Goal: Task Accomplishment & Management: Complete application form

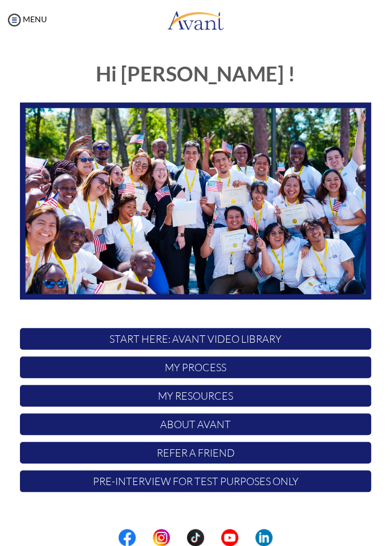
click at [288, 367] on p "My Process" at bounding box center [195, 368] width 351 height 22
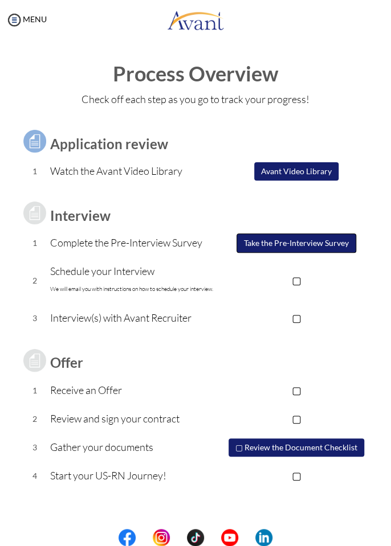
click at [315, 247] on button "Take the Pre-Interview Survey" at bounding box center [296, 243] width 120 height 19
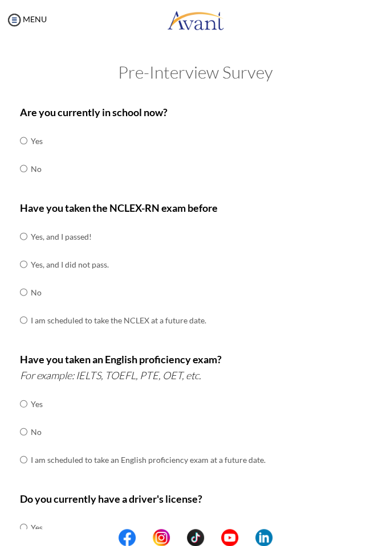
click at [247, 167] on div "Are you currently in school now? Yes No" at bounding box center [195, 149] width 351 height 90
click at [27, 152] on input "radio" at bounding box center [23, 140] width 7 height 23
radio input "true"
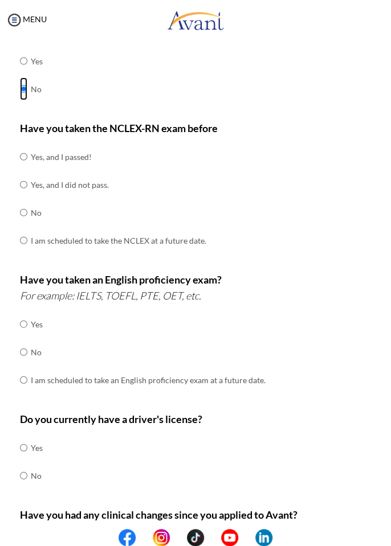
scroll to position [80, 0]
click at [222, 169] on div "Have you taken the NCLEX-RN exam before Yes, and I passed! Yes, and I did not p…" at bounding box center [195, 193] width 351 height 146
click at [21, 158] on input "radio" at bounding box center [23, 156] width 7 height 23
radio input "true"
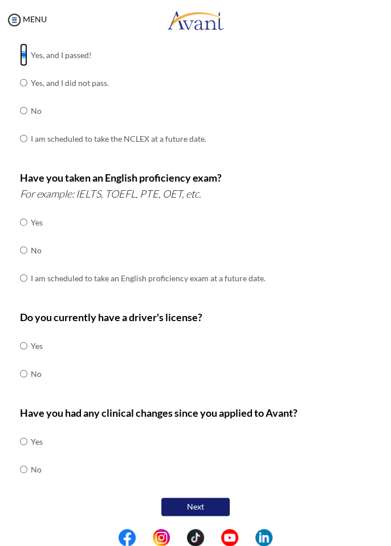
scroll to position [183, 0]
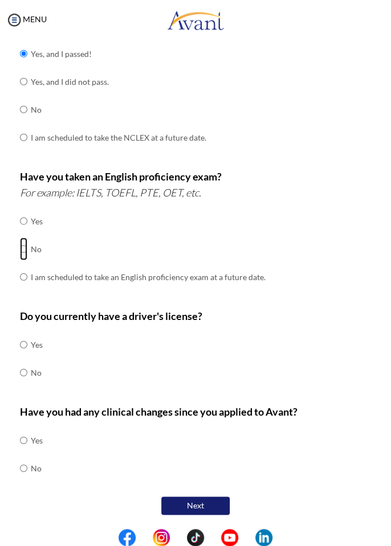
click at [23, 232] on input "radio" at bounding box center [23, 221] width 7 height 23
radio input "true"
click at [23, 356] on input "radio" at bounding box center [23, 344] width 7 height 23
radio input "true"
click at [21, 452] on input "radio" at bounding box center [23, 440] width 7 height 23
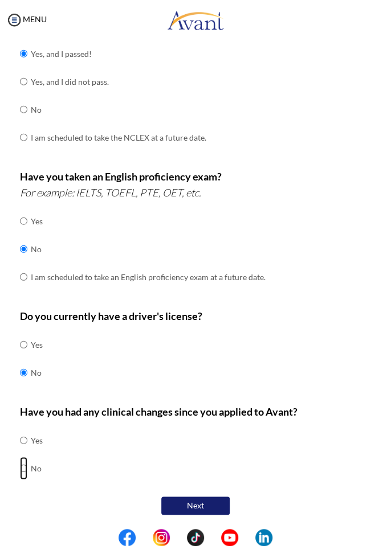
radio input "true"
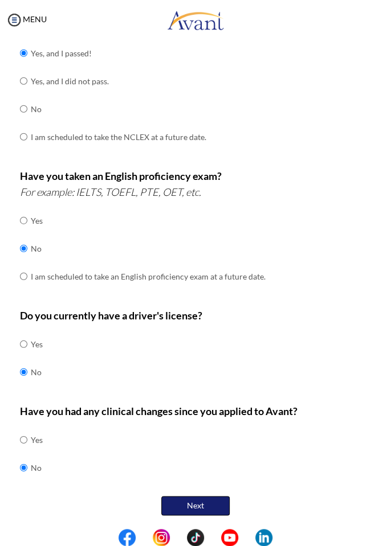
click at [216, 506] on button "Next" at bounding box center [195, 505] width 68 height 19
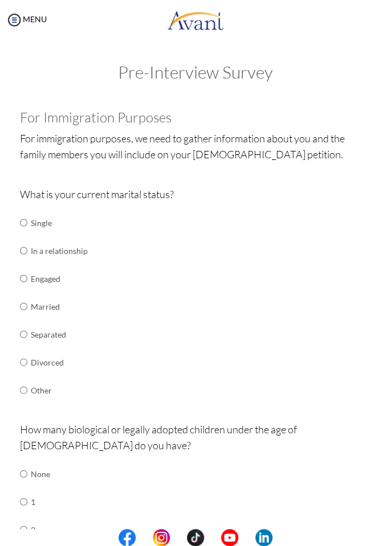
click at [251, 223] on div "What is your current marital status? Single In a relationship Engaged Married S…" at bounding box center [195, 301] width 351 height 230
click at [24, 234] on input "radio" at bounding box center [23, 222] width 7 height 23
radio input "true"
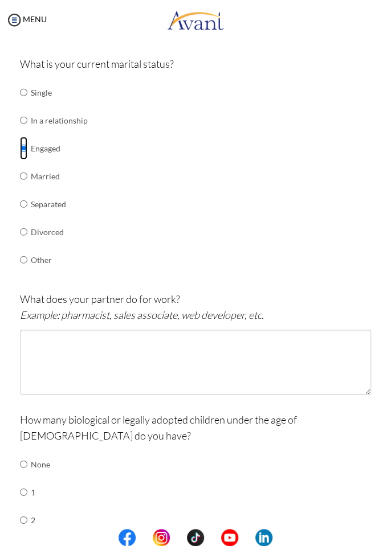
scroll to position [130, 0]
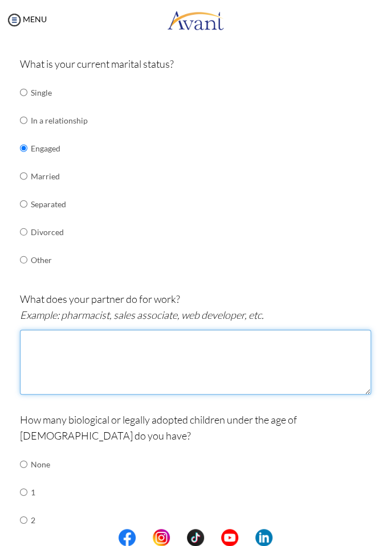
click at [263, 373] on textarea at bounding box center [195, 362] width 351 height 65
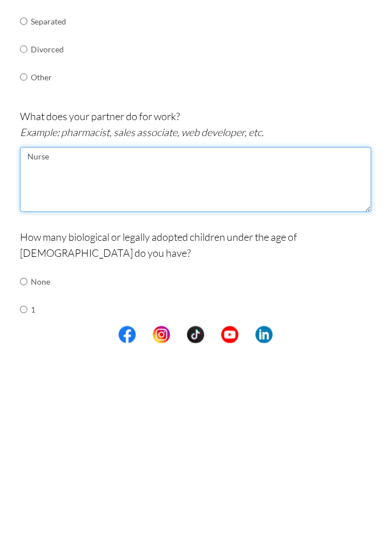
scroll to position [128, 0]
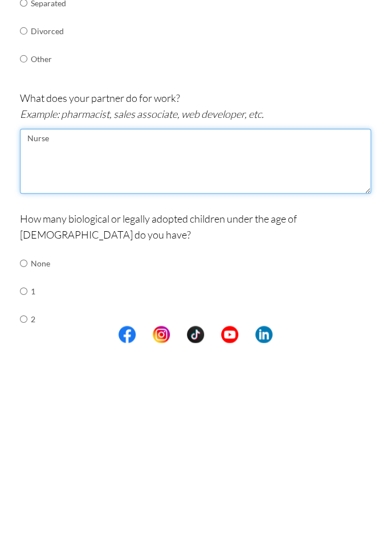
type textarea "Nurse"
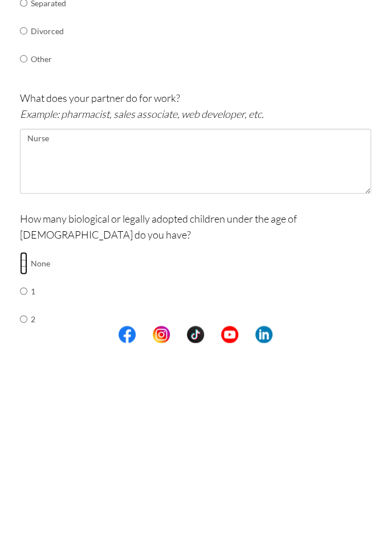
click at [21, 455] on input "radio" at bounding box center [23, 466] width 7 height 23
radio input "true"
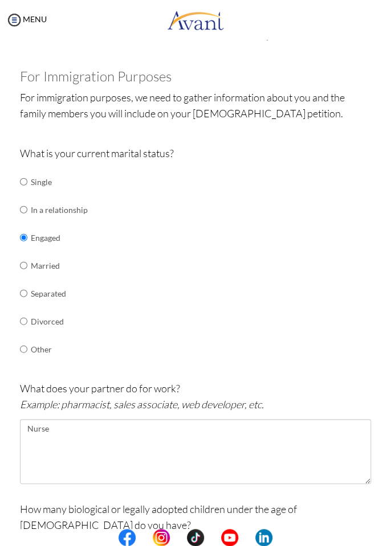
scroll to position [55, 0]
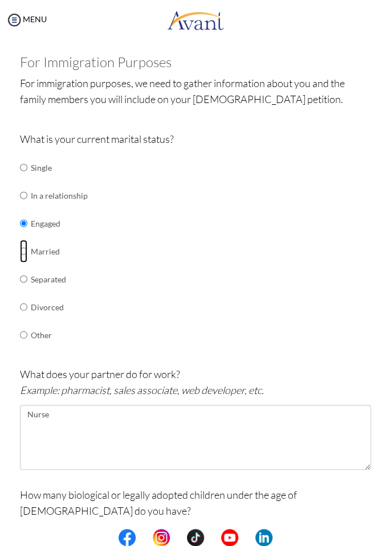
click at [24, 179] on input "radio" at bounding box center [23, 167] width 7 height 23
radio input "true"
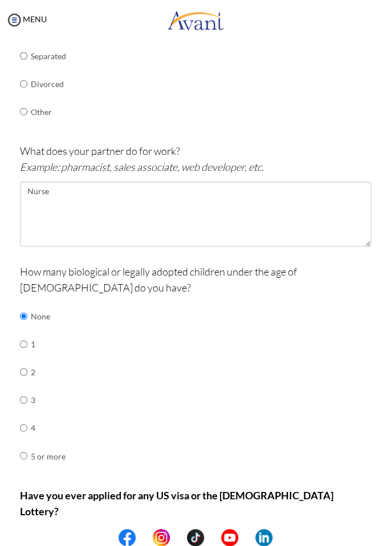
scroll to position [346, 0]
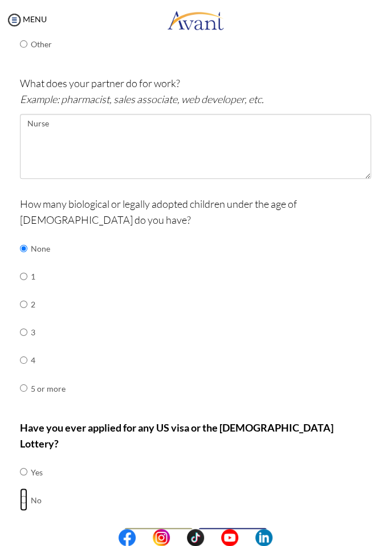
click at [24, 472] on input "radio" at bounding box center [23, 471] width 7 height 23
radio input "true"
click at [250, 528] on button "Next" at bounding box center [232, 537] width 68 height 19
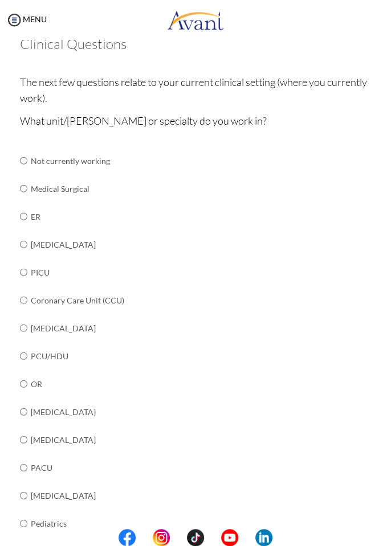
scroll to position [126, 0]
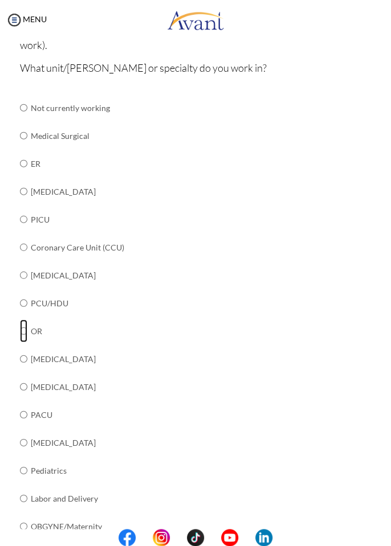
click at [25, 119] on input "radio" at bounding box center [23, 107] width 7 height 23
radio input "true"
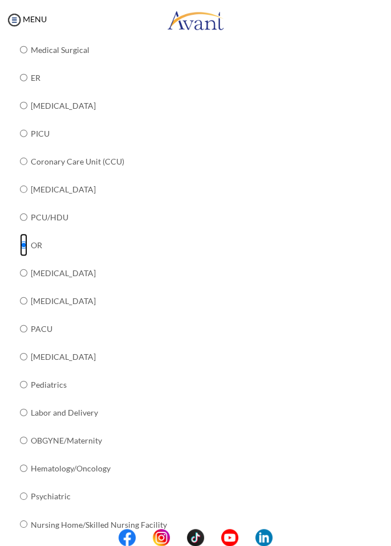
scroll to position [297, 0]
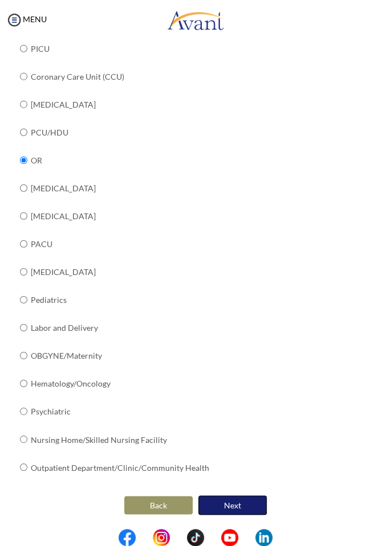
click at [240, 507] on button "Next" at bounding box center [232, 505] width 68 height 19
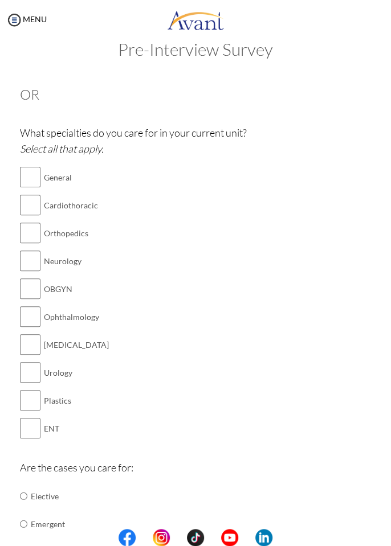
click at [268, 189] on div "What specialties do you care for in your current unit? Select all that apply. G…" at bounding box center [195, 289] width 351 height 329
click at [227, 187] on div "What specialties do you care for in your current unit? Select all that apply. G…" at bounding box center [195, 289] width 351 height 329
click at [28, 186] on input "checkbox" at bounding box center [30, 177] width 21 height 23
checkbox input "true"
click at [24, 205] on input "checkbox" at bounding box center [30, 205] width 21 height 23
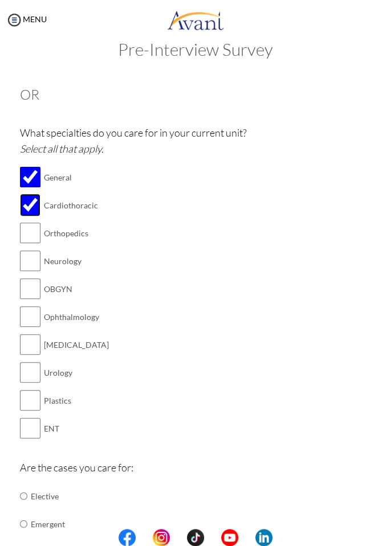
click at [21, 216] on input "checkbox" at bounding box center [30, 205] width 21 height 23
checkbox input "false"
click at [21, 251] on input "checkbox" at bounding box center [30, 261] width 21 height 23
checkbox input "true"
click at [23, 228] on input "checkbox" at bounding box center [30, 233] width 21 height 23
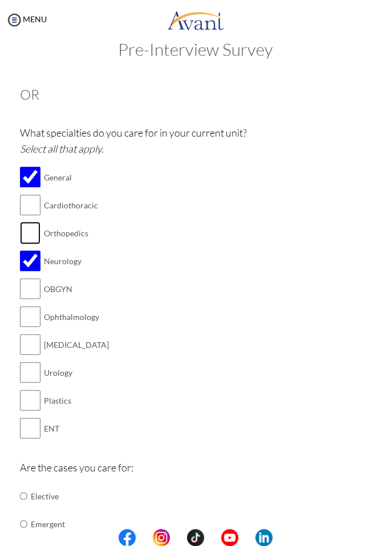
checkbox input "true"
click at [22, 259] on input "checkbox" at bounding box center [30, 261] width 21 height 23
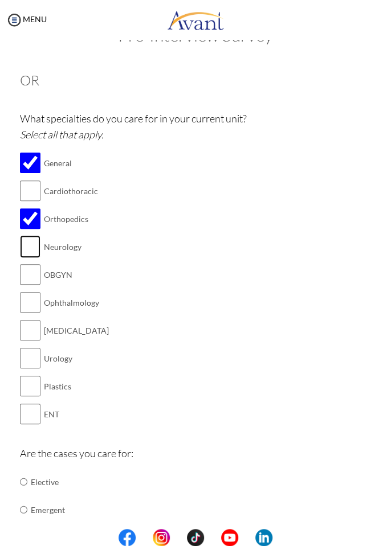
scroll to position [47, 0]
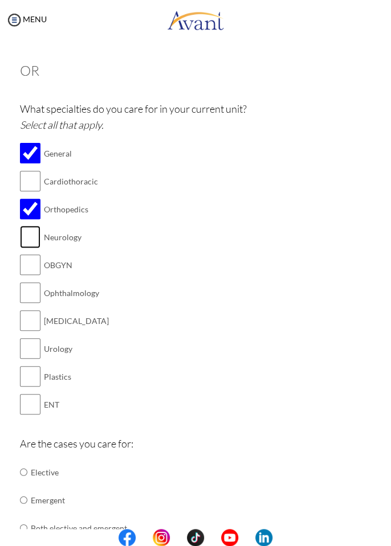
click at [34, 240] on input "checkbox" at bounding box center [30, 237] width 21 height 23
checkbox input "true"
click at [25, 273] on input "checkbox" at bounding box center [30, 265] width 21 height 23
checkbox input "true"
click at [27, 301] on input "checkbox" at bounding box center [30, 292] width 21 height 23
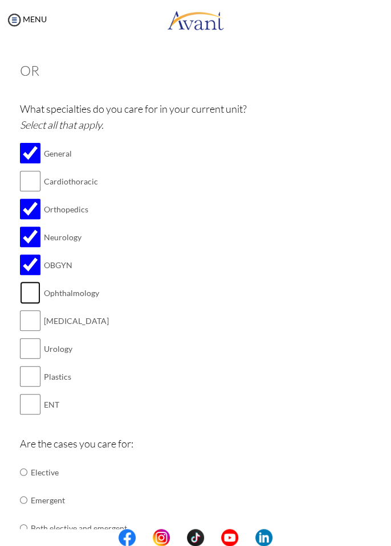
checkbox input "true"
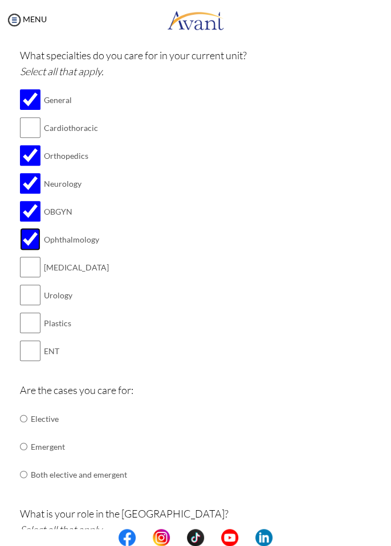
scroll to position [96, 0]
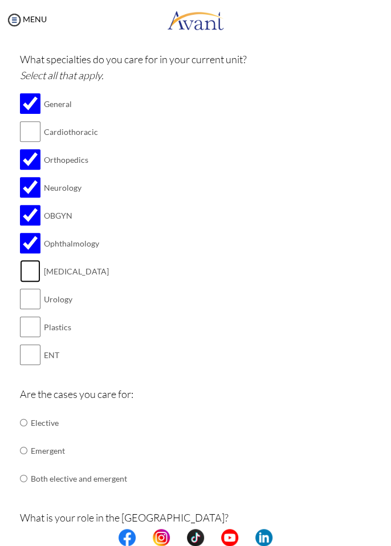
click at [26, 275] on input "checkbox" at bounding box center [30, 271] width 21 height 23
checkbox input "true"
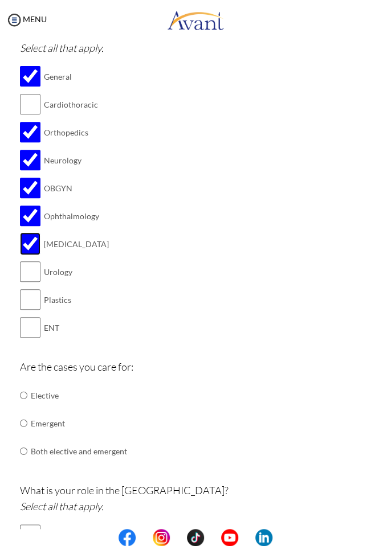
scroll to position [144, 0]
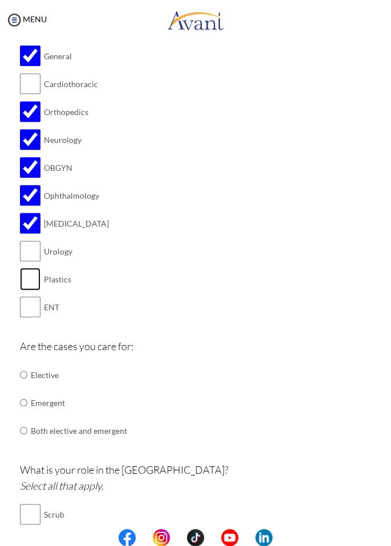
click at [31, 285] on input "checkbox" at bounding box center [30, 279] width 21 height 23
checkbox input "true"
click at [26, 315] on input "checkbox" at bounding box center [30, 307] width 21 height 23
checkbox input "true"
click at [28, 288] on input "checkbox" at bounding box center [30, 279] width 21 height 23
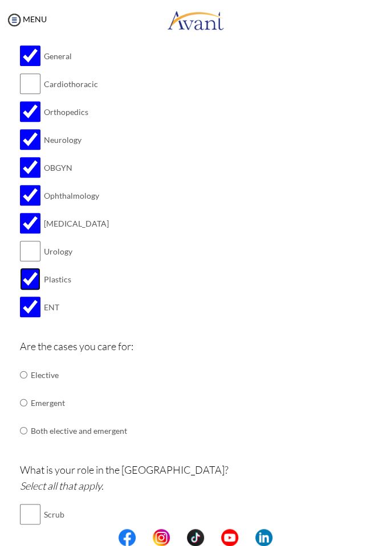
checkbox input "false"
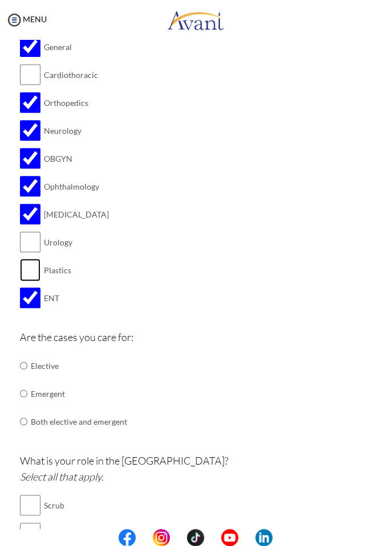
scroll to position [156, 0]
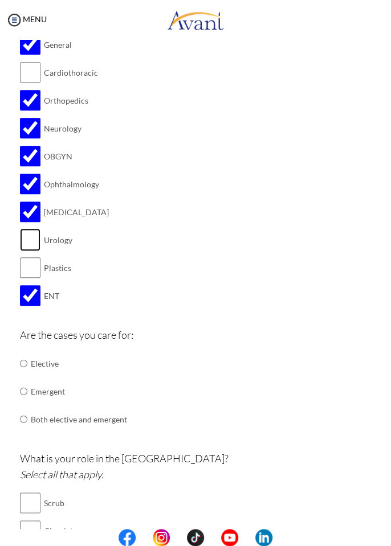
click at [24, 243] on input "checkbox" at bounding box center [30, 239] width 21 height 23
checkbox input "true"
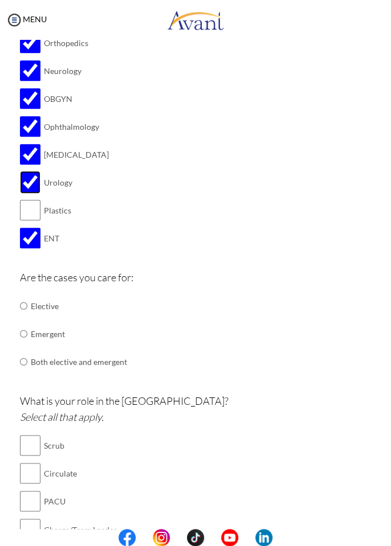
scroll to position [214, 0]
click at [26, 317] on input "radio" at bounding box center [23, 305] width 7 height 23
radio input "true"
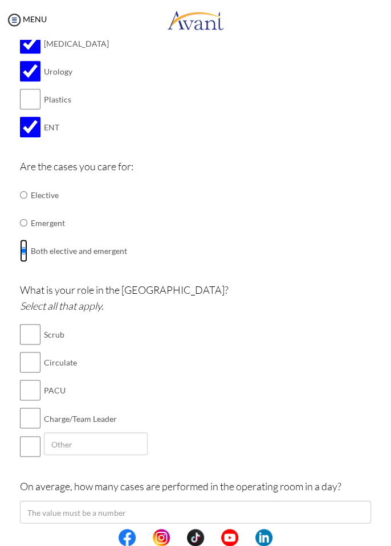
scroll to position [324, 0]
click at [24, 334] on input "checkbox" at bounding box center [30, 335] width 21 height 23
checkbox input "true"
click at [25, 365] on input "checkbox" at bounding box center [30, 363] width 21 height 23
checkbox input "true"
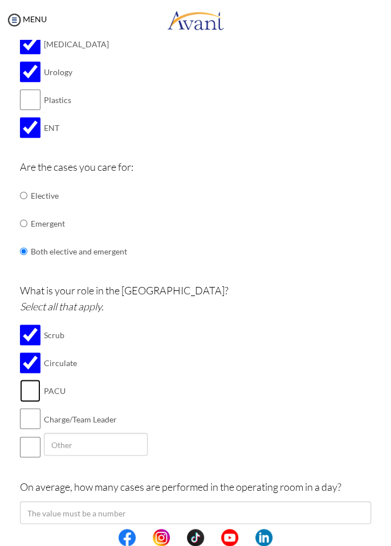
click at [24, 392] on input "checkbox" at bounding box center [30, 390] width 21 height 23
checkbox input "true"
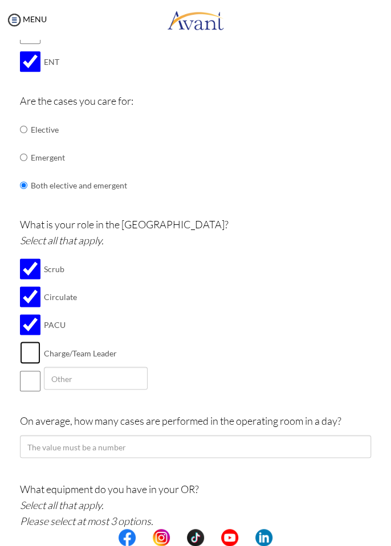
click at [31, 348] on input "checkbox" at bounding box center [30, 352] width 21 height 23
checkbox input "true"
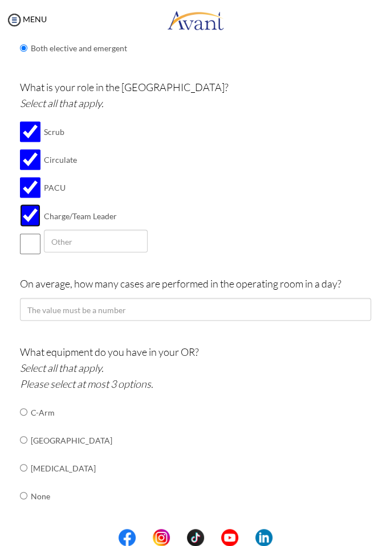
scroll to position [526, 0]
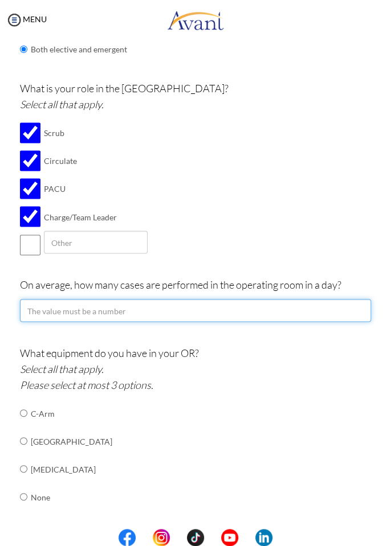
click at [251, 315] on input "number" at bounding box center [195, 310] width 351 height 23
click at [252, 314] on input "number" at bounding box center [195, 310] width 351 height 23
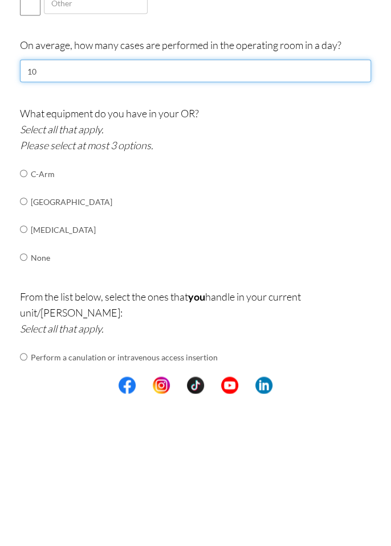
scroll to position [611, 0]
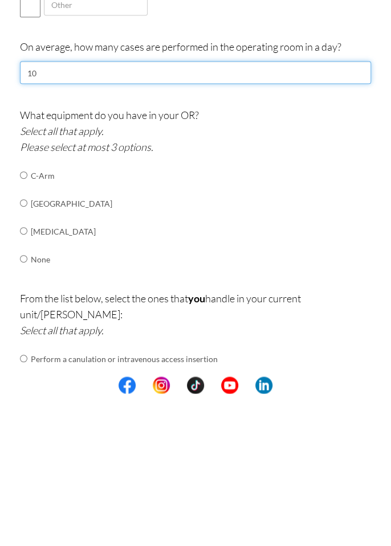
type input "10"
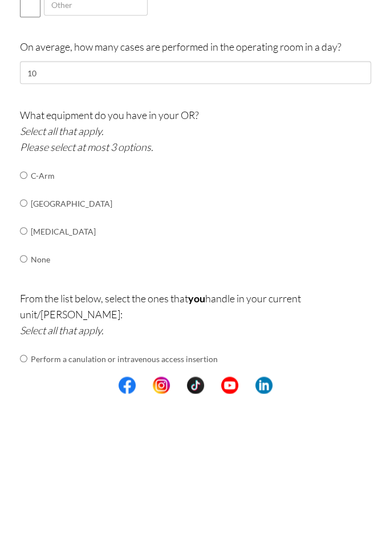
click at [312, 297] on p "What equipment do you have in your OR? Select all that apply. Please select at …" at bounding box center [195, 283] width 351 height 48
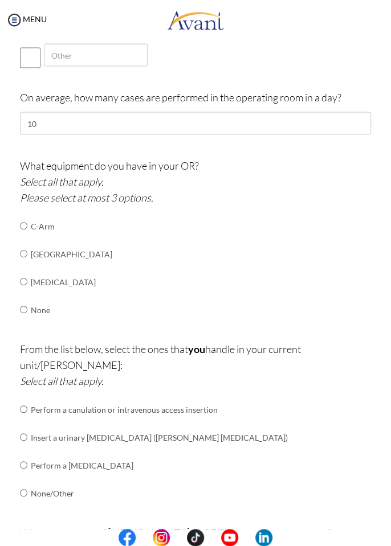
scroll to position [714, 0]
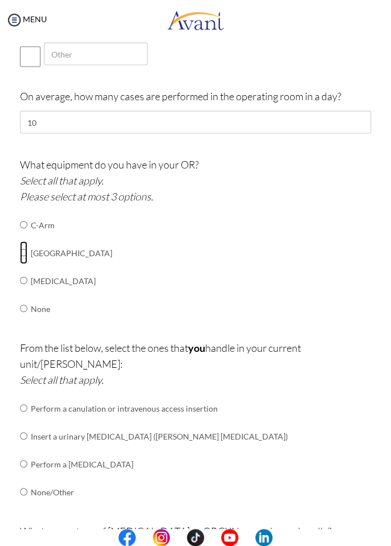
click at [22, 236] on input "radio" at bounding box center [23, 224] width 7 height 23
radio input "true"
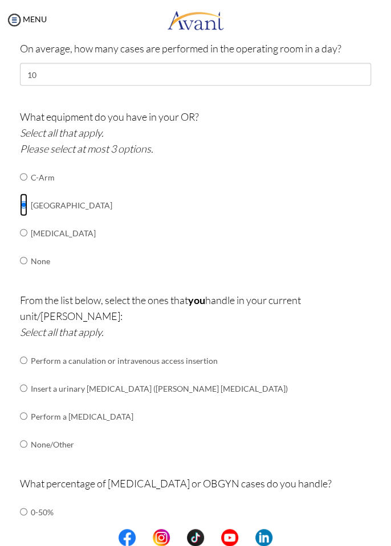
scroll to position [819, 0]
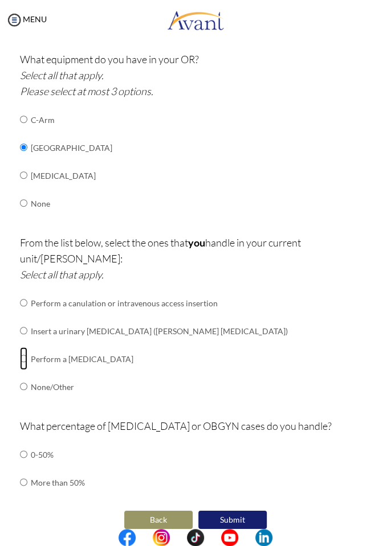
click at [22, 314] on input "radio" at bounding box center [23, 303] width 7 height 23
radio input "true"
click at [26, 311] on input "radio" at bounding box center [23, 303] width 7 height 23
radio input "true"
click at [23, 314] on input "radio" at bounding box center [23, 303] width 7 height 23
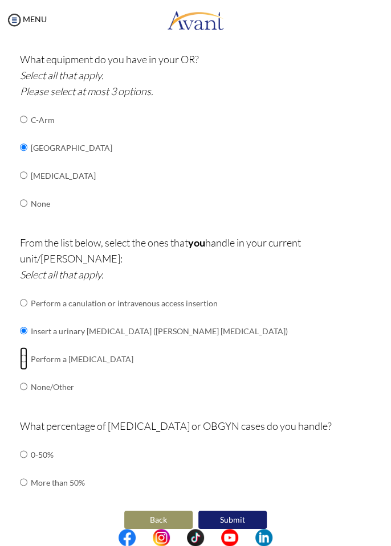
radio input "true"
click at [22, 466] on input "radio" at bounding box center [23, 454] width 7 height 23
radio input "true"
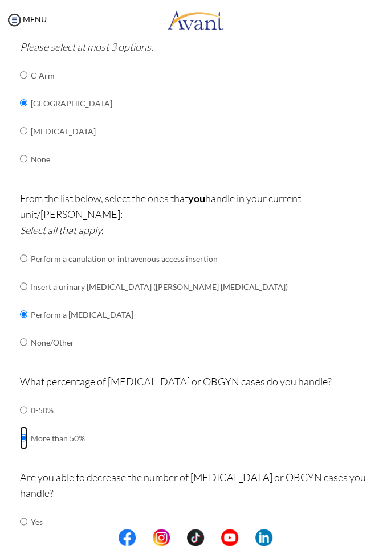
scroll to position [916, 0]
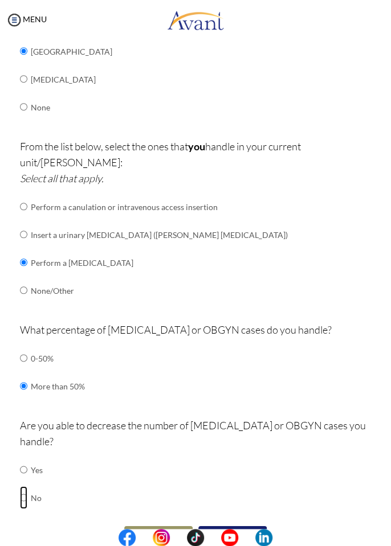
click at [21, 470] on input "radio" at bounding box center [23, 470] width 7 height 23
radio input "true"
click at [259, 526] on button "Submit" at bounding box center [232, 535] width 68 height 19
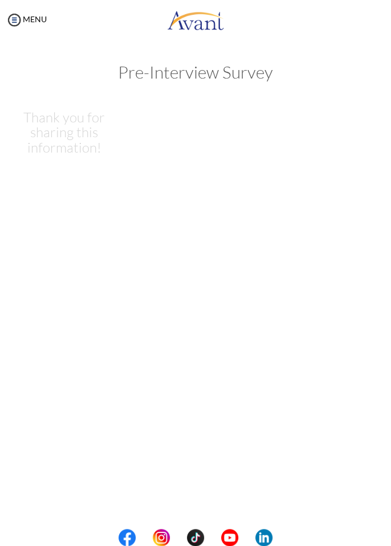
scroll to position [0, 0]
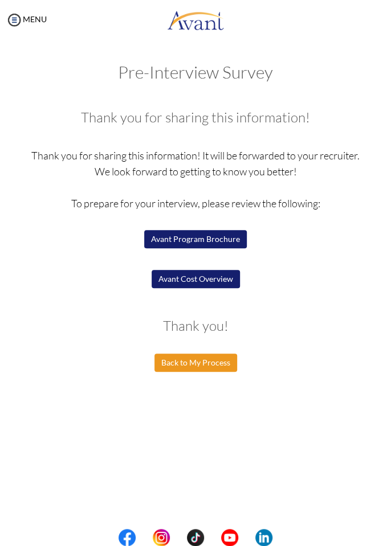
click at [224, 367] on button "Back to My Process" at bounding box center [195, 363] width 83 height 18
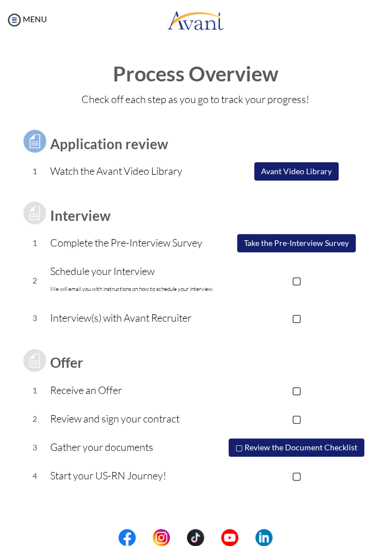
click at [306, 284] on p "▢" at bounding box center [296, 280] width 149 height 16
click at [297, 317] on p "▢" at bounding box center [296, 318] width 149 height 16
click at [306, 318] on p "▣" at bounding box center [296, 318] width 149 height 16
click at [307, 287] on p "▣" at bounding box center [296, 280] width 149 height 16
click at [54, 238] on p "Complete the Pre-Interview Survey" at bounding box center [136, 243] width 172 height 16
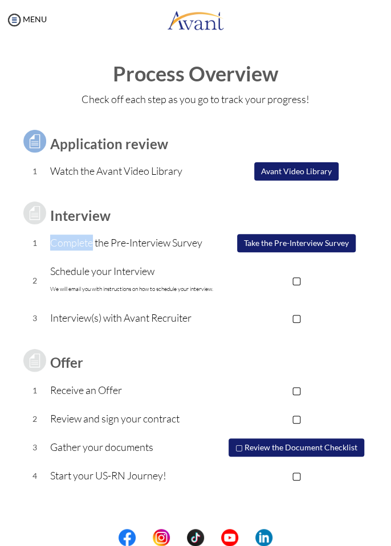
click at [60, 254] on td "Complete the Pre-Interview Survey" at bounding box center [136, 243] width 172 height 28
click at [22, 287] on td "2" at bounding box center [35, 281] width 30 height 47
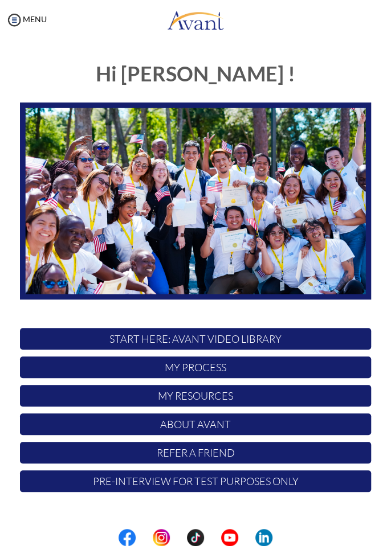
click at [72, 481] on p "Pre-Interview for test purposes only" at bounding box center [195, 482] width 351 height 22
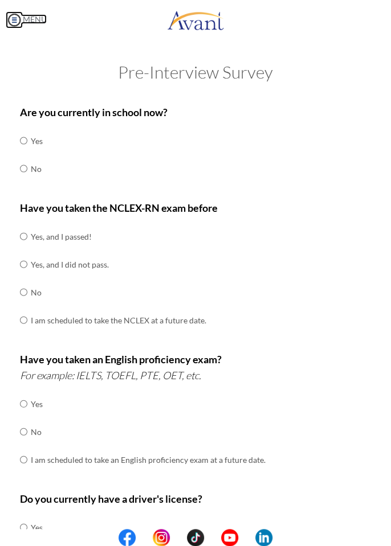
click at [16, 21] on img at bounding box center [14, 19] width 17 height 17
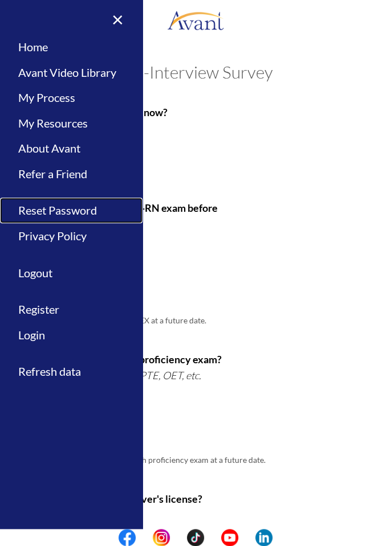
click at [29, 219] on link "Reset Password" at bounding box center [71, 211] width 142 height 26
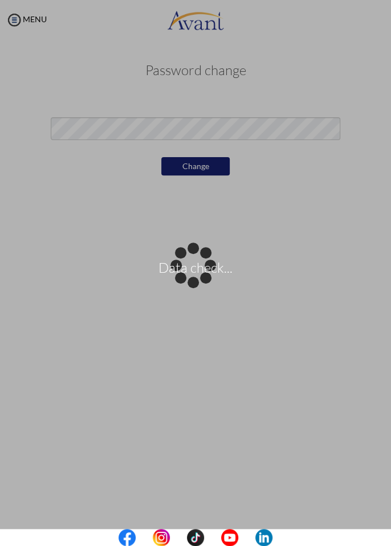
click at [203, 265] on div "Data check..." at bounding box center [195, 273] width 16 height 16
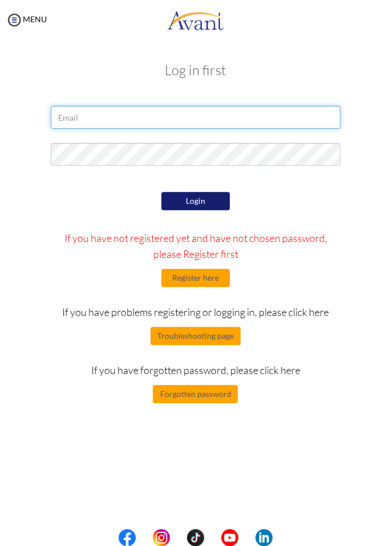
click at [272, 120] on input "email" at bounding box center [195, 117] width 289 height 23
type input "[EMAIL_ADDRESS][DOMAIN_NAME]"
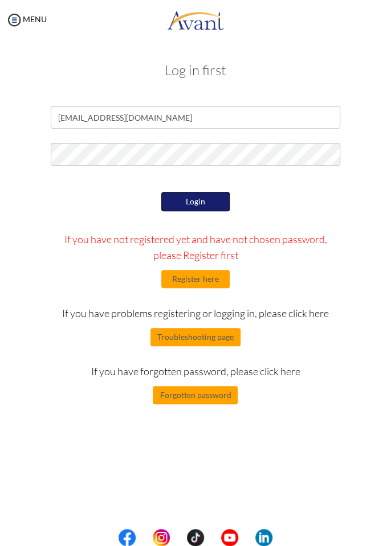
click at [218, 207] on button "Login" at bounding box center [195, 201] width 68 height 19
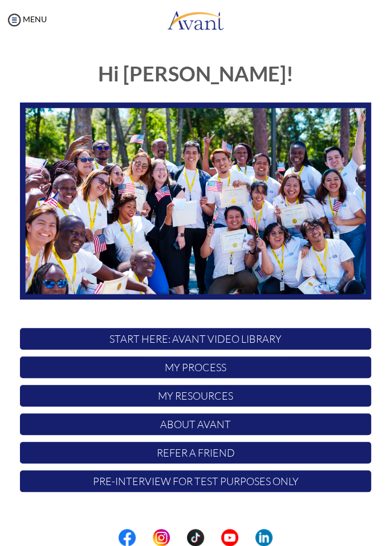
click at [81, 490] on p "Pre-Interview for test purposes only" at bounding box center [195, 482] width 351 height 22
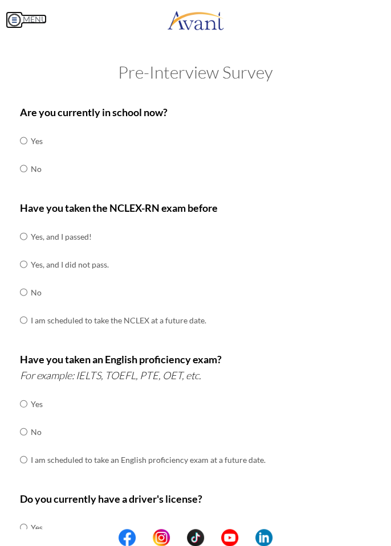
click at [7, 18] on img at bounding box center [14, 19] width 17 height 17
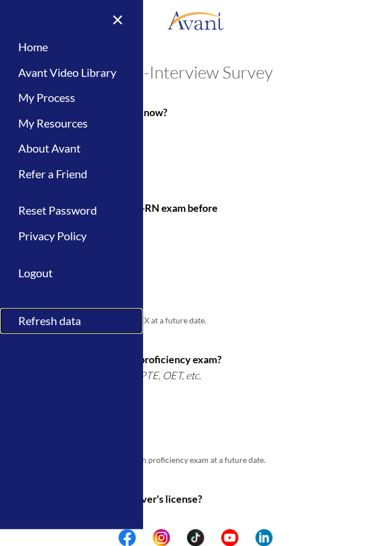
click at [35, 318] on link "Refresh data" at bounding box center [71, 321] width 142 height 26
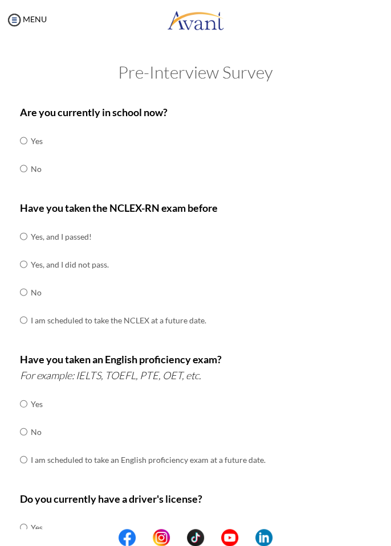
click at [0, 25] on div "MENU" at bounding box center [23, 273] width 47 height 546
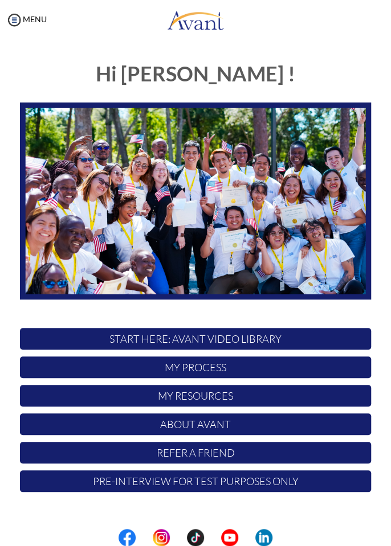
click at [290, 369] on p "My Process" at bounding box center [195, 368] width 351 height 22
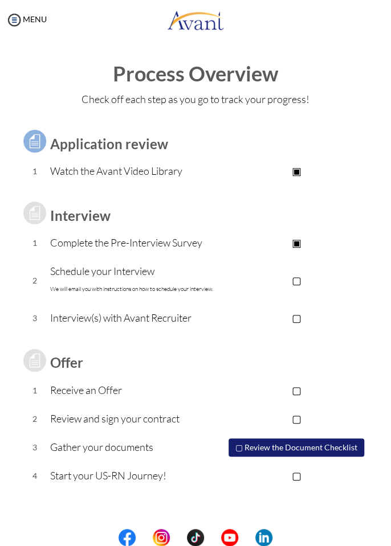
click at [306, 246] on p "▣" at bounding box center [296, 243] width 149 height 16
click at [295, 277] on p "▢" at bounding box center [296, 280] width 149 height 16
click at [304, 285] on p "▣" at bounding box center [296, 280] width 149 height 16
click at [291, 252] on td "▣ Take the Pre-Interview Survey" at bounding box center [296, 243] width 149 height 28
click at [308, 250] on p "▣" at bounding box center [296, 243] width 149 height 16
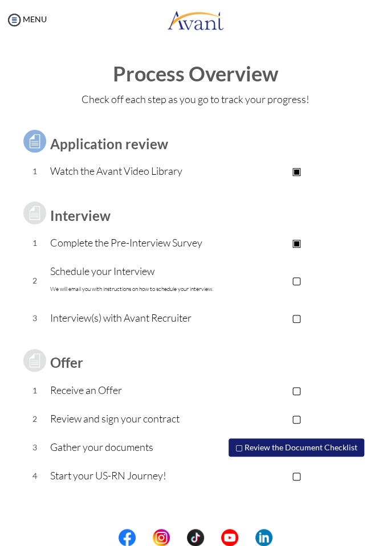
click at [300, 177] on p "▣" at bounding box center [296, 171] width 149 height 16
click at [289, 394] on p "▢" at bounding box center [296, 390] width 149 height 16
click at [299, 392] on p "▣" at bounding box center [296, 390] width 149 height 16
click at [307, 414] on p "▢" at bounding box center [296, 419] width 149 height 16
click at [310, 415] on p "▣" at bounding box center [296, 419] width 149 height 16
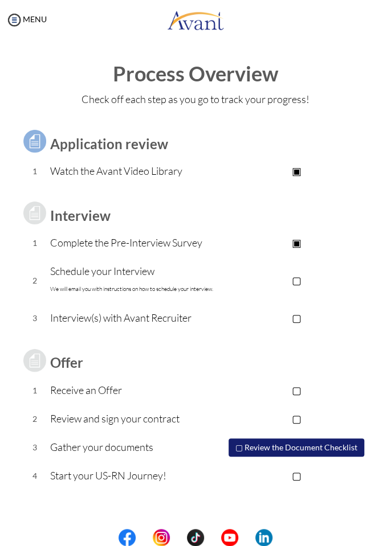
click at [295, 473] on p "▢" at bounding box center [296, 476] width 149 height 16
click at [276, 481] on p "▣" at bounding box center [296, 476] width 149 height 16
click at [304, 446] on button "▢ Review the Document Checklist" at bounding box center [296, 447] width 137 height 19
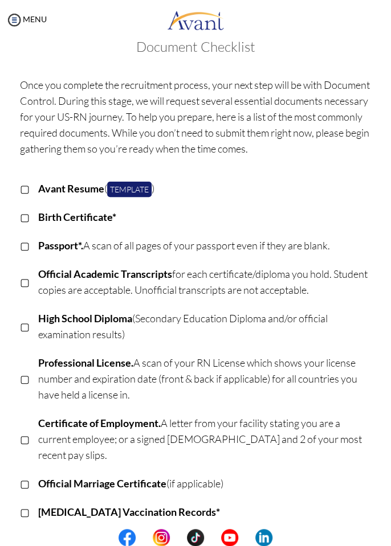
scroll to position [23, 0]
click at [0, 23] on div "MENU" at bounding box center [23, 273] width 47 height 546
click at [14, 23] on img at bounding box center [14, 19] width 17 height 17
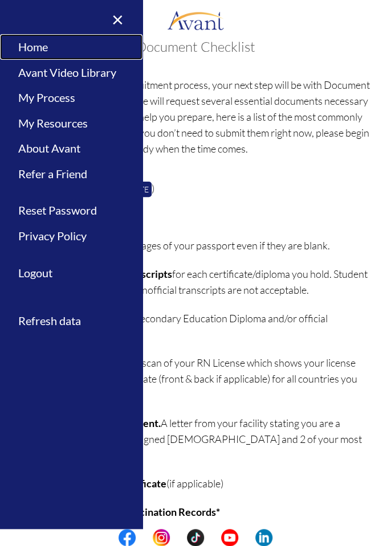
click at [15, 48] on link "Home" at bounding box center [71, 47] width 142 height 26
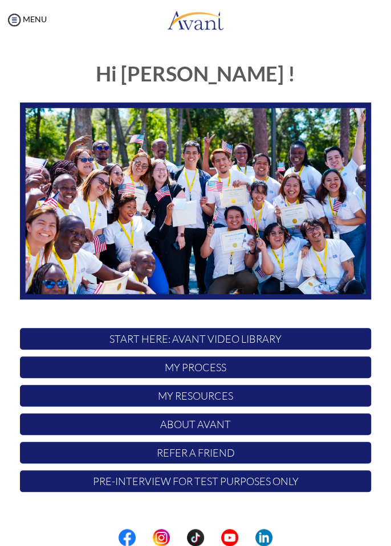
click at [301, 399] on p "My Resources" at bounding box center [195, 396] width 351 height 22
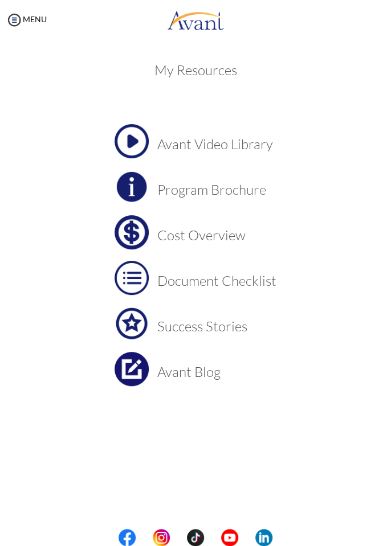
click at [273, 284] on h3 "Document Checklist" at bounding box center [216, 280] width 119 height 15
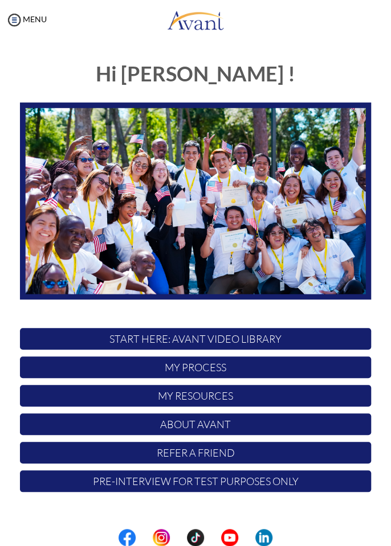
click at [249, 369] on p "My Process" at bounding box center [195, 368] width 351 height 22
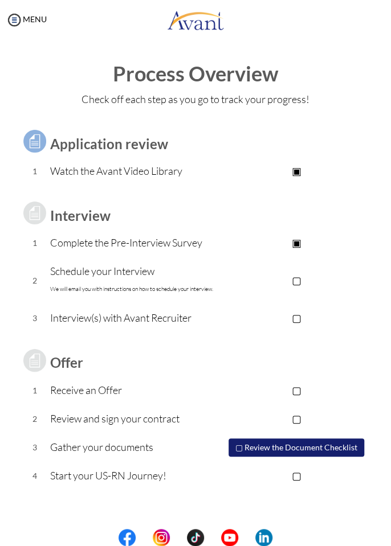
click at [247, 318] on p "▢" at bounding box center [296, 318] width 149 height 16
click at [250, 320] on p "▣" at bounding box center [296, 318] width 149 height 16
click at [255, 286] on p "▢" at bounding box center [296, 280] width 149 height 16
click at [256, 287] on p "▣" at bounding box center [296, 280] width 149 height 16
click at [0, 26] on div "MENU" at bounding box center [23, 273] width 47 height 546
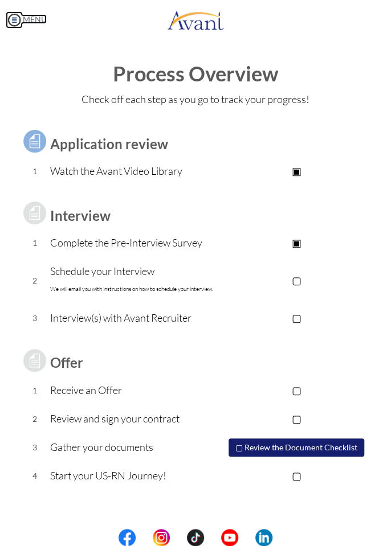
click at [18, 23] on img at bounding box center [14, 19] width 17 height 17
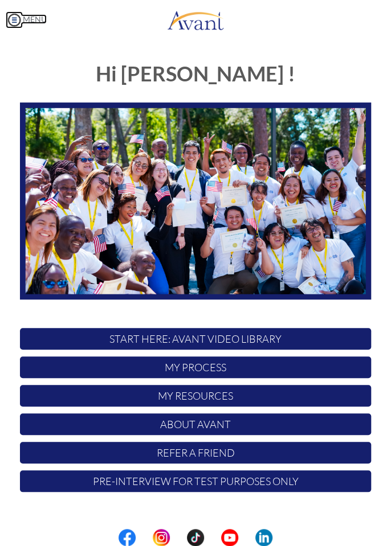
click at [26, 15] on link "MENU" at bounding box center [26, 19] width 41 height 10
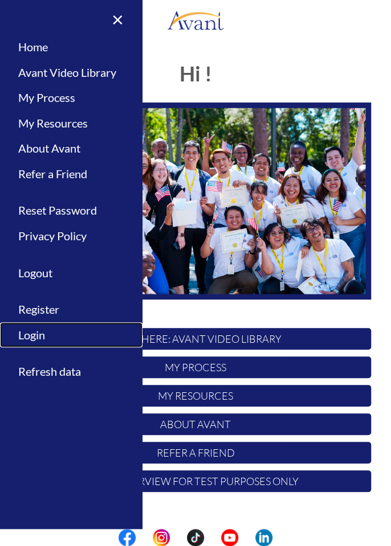
click at [26, 340] on link "Login" at bounding box center [71, 335] width 142 height 26
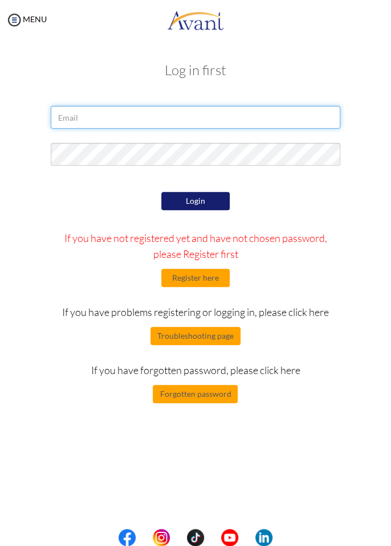
click at [290, 119] on input "email" at bounding box center [195, 117] width 289 height 23
type input "abeksaadia22@gmail.com"
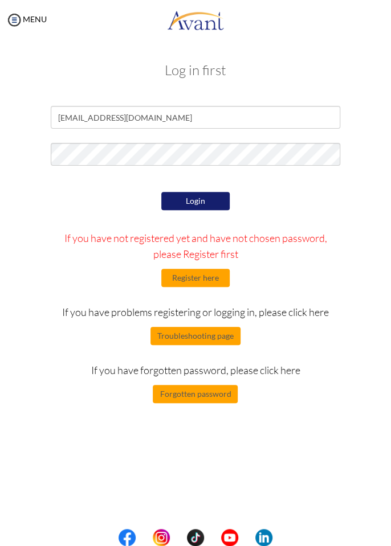
click at [0, 0] on div at bounding box center [0, 0] width 0 height 0
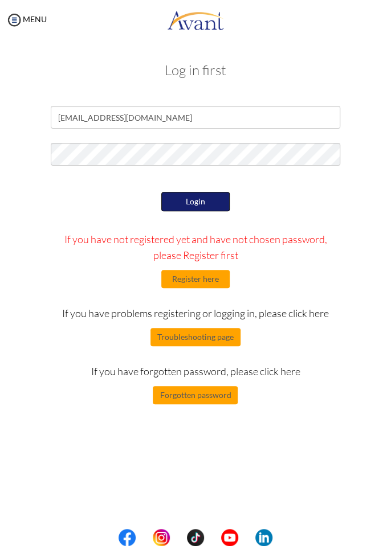
click at [224, 207] on button "Login" at bounding box center [195, 201] width 68 height 19
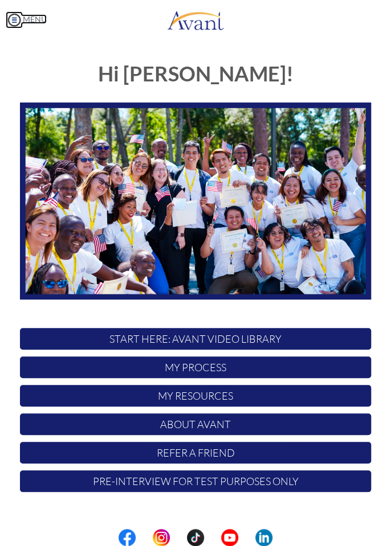
click at [24, 15] on link "MENU" at bounding box center [26, 19] width 41 height 10
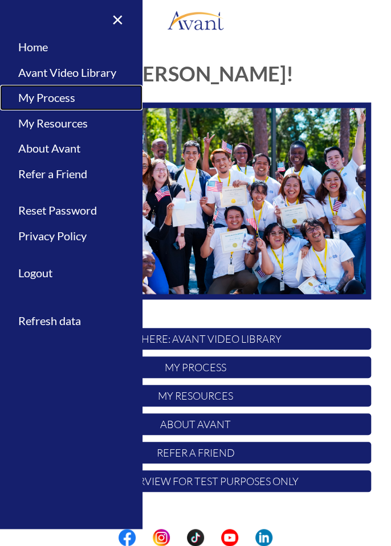
click at [31, 107] on link "My Process" at bounding box center [71, 98] width 142 height 26
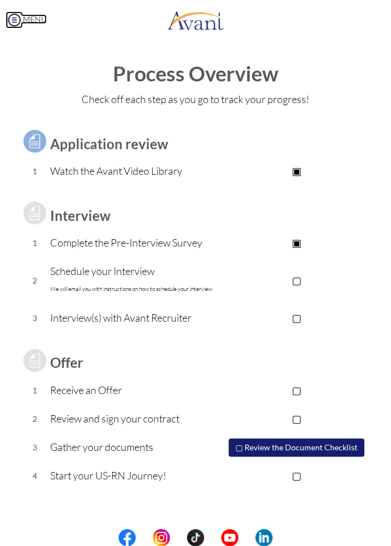
click at [17, 20] on img at bounding box center [14, 19] width 17 height 17
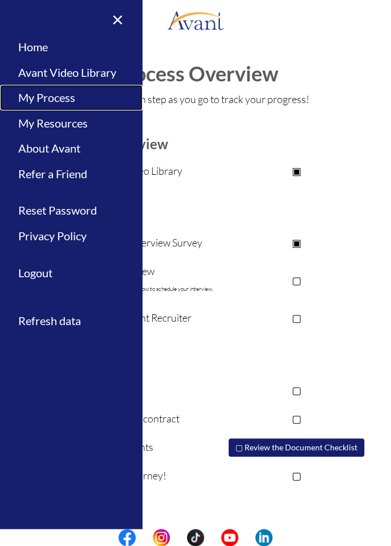
click at [27, 107] on link "My Process" at bounding box center [71, 98] width 142 height 26
